Goal: Transaction & Acquisition: Obtain resource

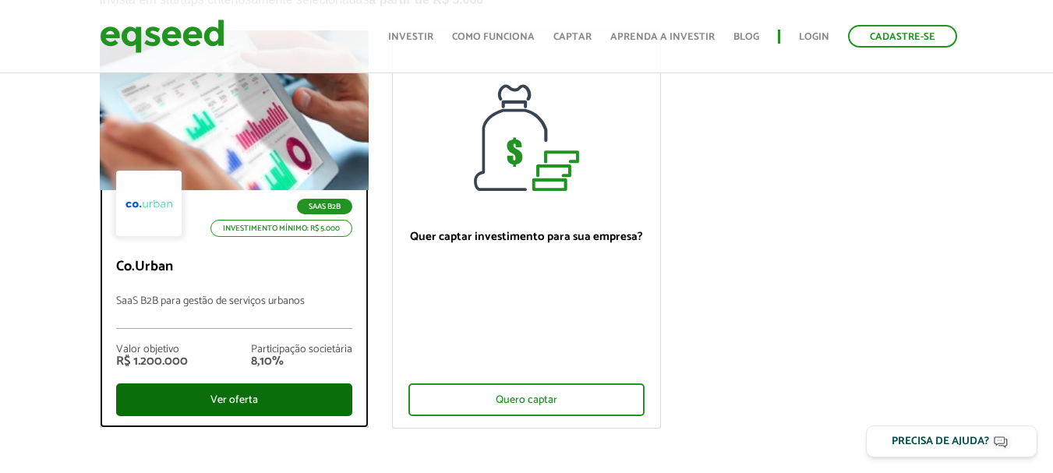
drag, startPoint x: 0, startPoint y: 0, endPoint x: 227, endPoint y: 395, distance: 455.6
click at [227, 395] on div "Ver oferta" at bounding box center [234, 399] width 236 height 33
